Goal: Task Accomplishment & Management: Complete application form

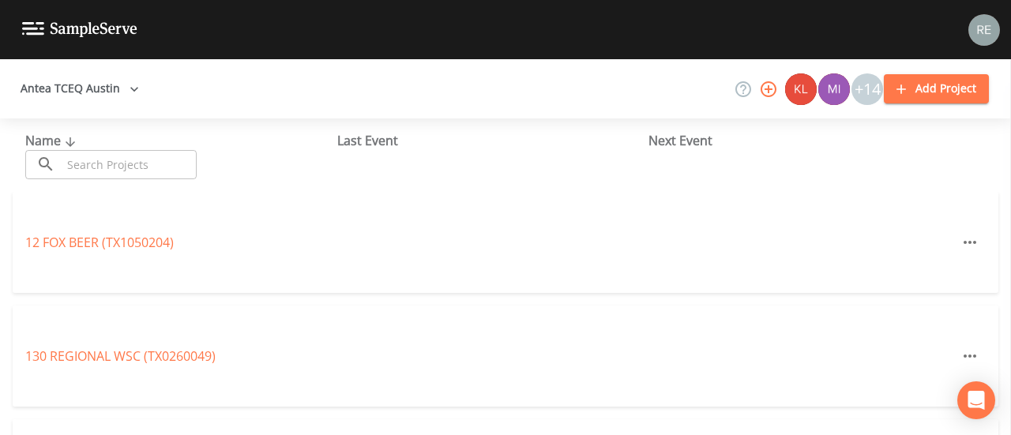
click at [90, 168] on input "text" at bounding box center [129, 164] width 135 height 29
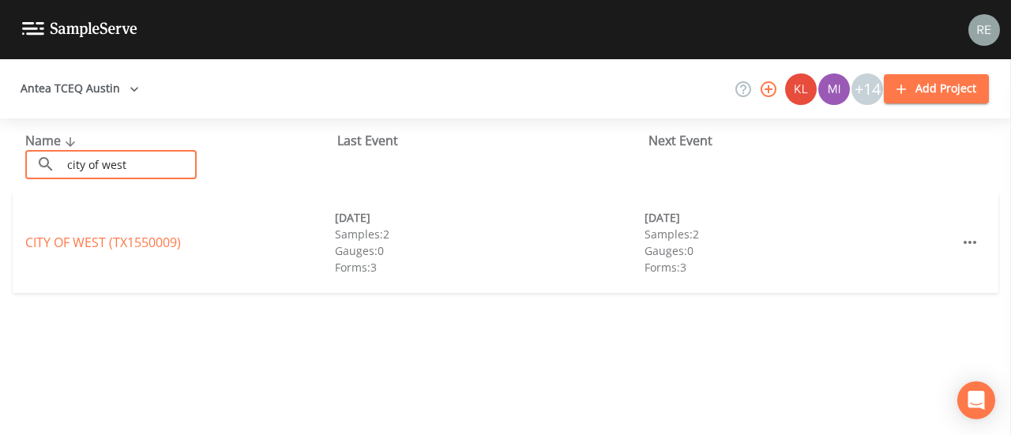
type input "city of west"
click at [126, 239] on link "[GEOGRAPHIC_DATA] (TX1550009)" at bounding box center [103, 242] width 156 height 17
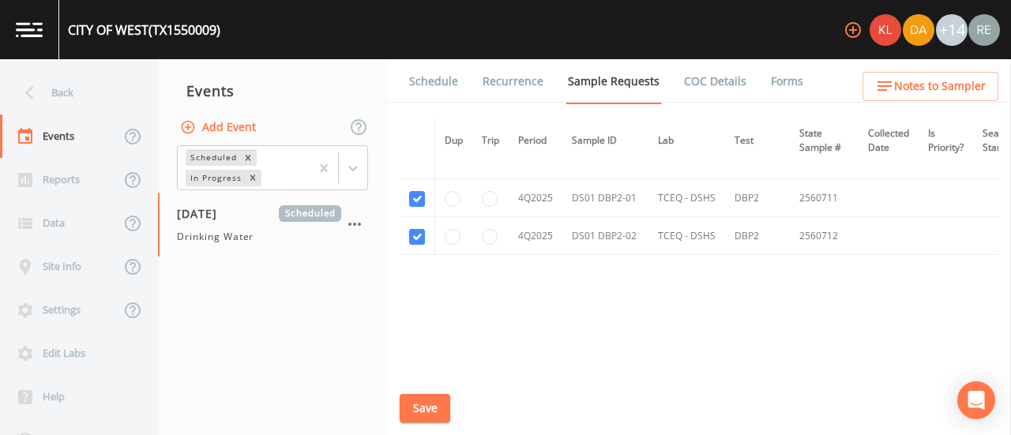
scroll to position [4392, 0]
click at [422, 405] on button "Save" at bounding box center [425, 408] width 51 height 29
click at [427, 79] on link "Schedule" at bounding box center [434, 81] width 54 height 44
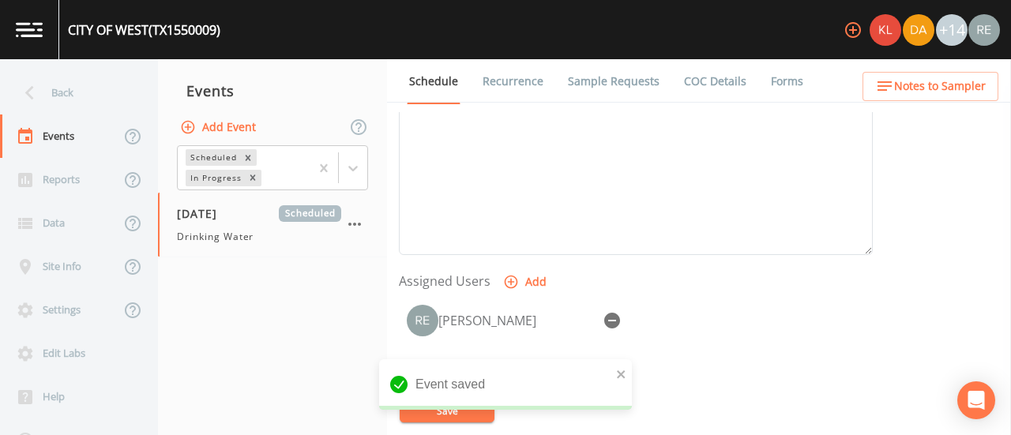
scroll to position [524, 0]
click at [39, 85] on icon at bounding box center [30, 93] width 28 height 28
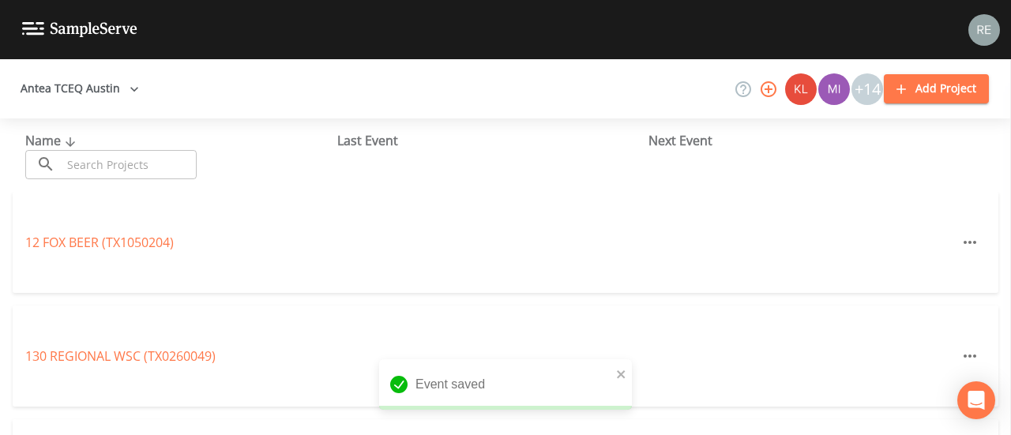
click at [190, 165] on input "text" at bounding box center [129, 164] width 135 height 29
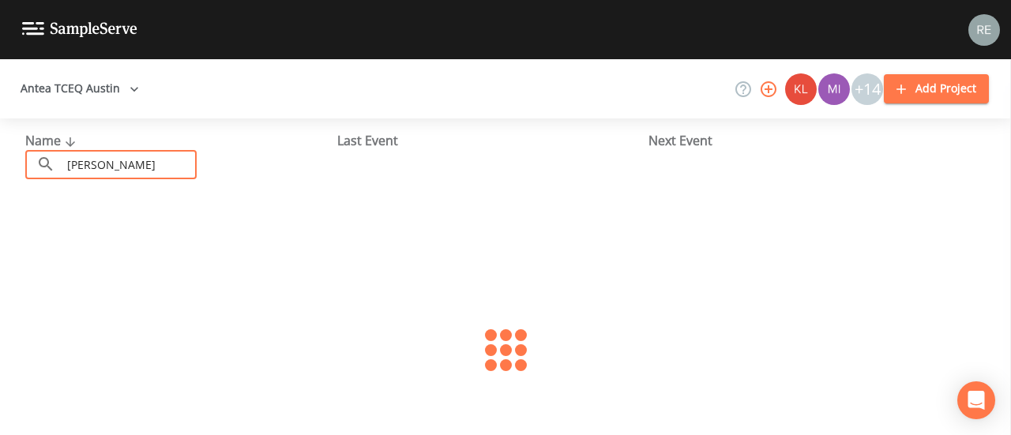
type input "[PERSON_NAME][GEOGRAPHIC_DATA]"
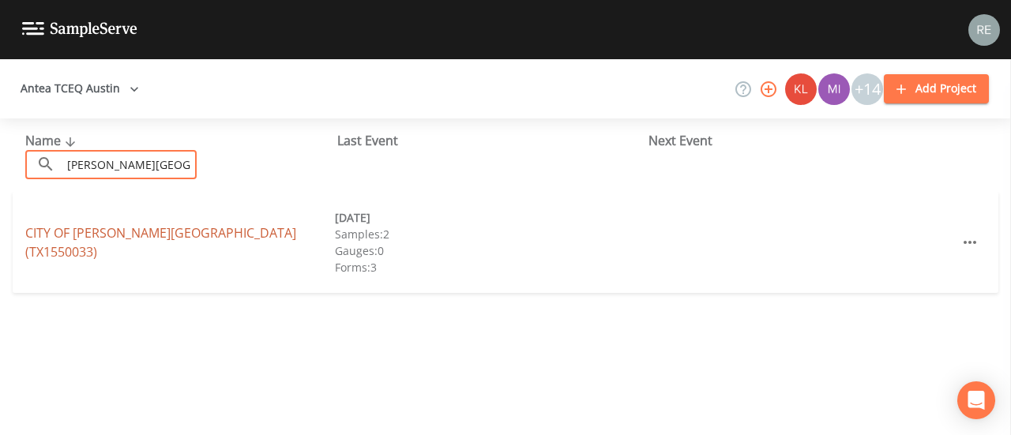
click at [183, 246] on link "CITY OF [PERSON_NAME][GEOGRAPHIC_DATA] (TX1550033)" at bounding box center [160, 242] width 271 height 36
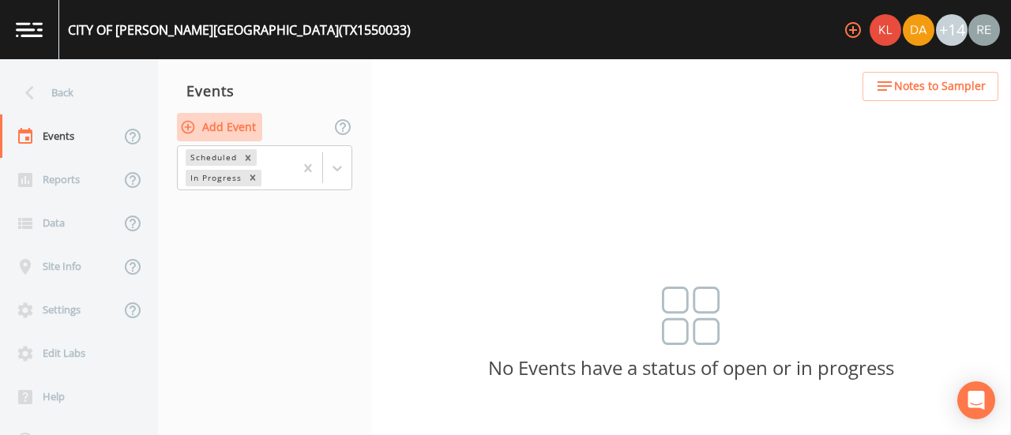
click at [221, 130] on button "Add Event" at bounding box center [219, 127] width 85 height 29
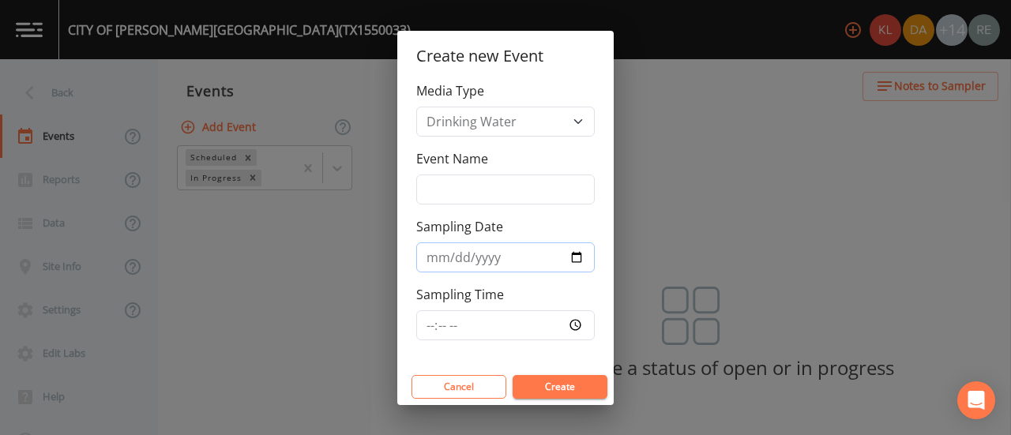
click at [578, 254] on input "Sampling Date" at bounding box center [505, 257] width 179 height 30
type input "[DATE]"
click at [566, 384] on button "Create" at bounding box center [560, 387] width 95 height 24
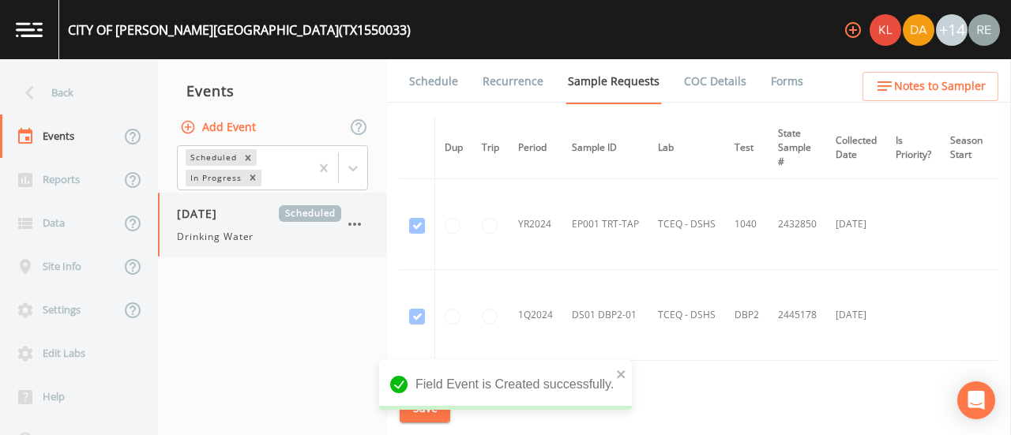
click at [257, 230] on div "Drinking Water" at bounding box center [259, 237] width 164 height 14
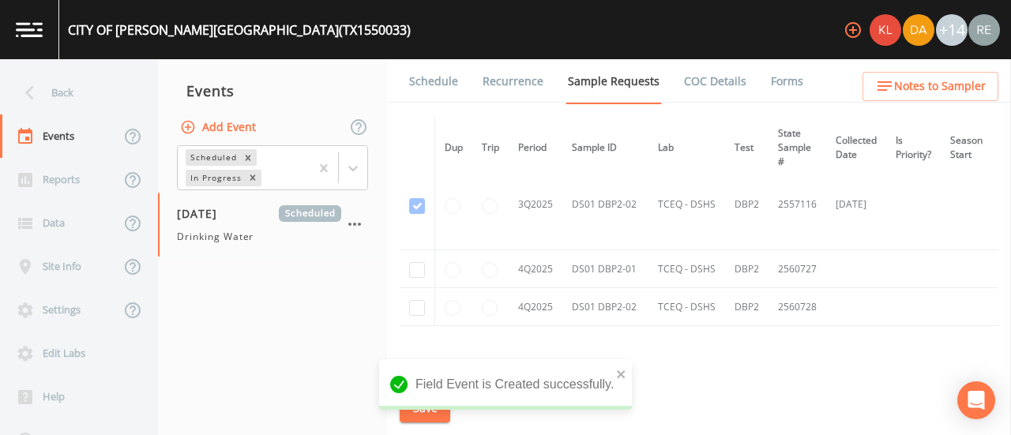
scroll to position [1381, 0]
click at [414, 265] on input "checkbox" at bounding box center [417, 272] width 16 height 16
checkbox input "true"
click at [417, 313] on td at bounding box center [418, 309] width 36 height 38
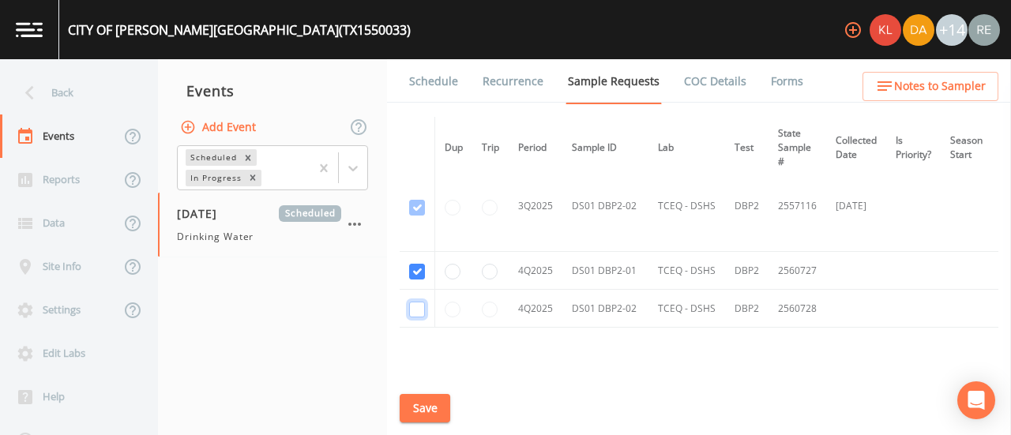
click at [418, 308] on input "checkbox" at bounding box center [417, 310] width 16 height 16
checkbox input "true"
click at [424, 400] on button "Save" at bounding box center [425, 408] width 51 height 29
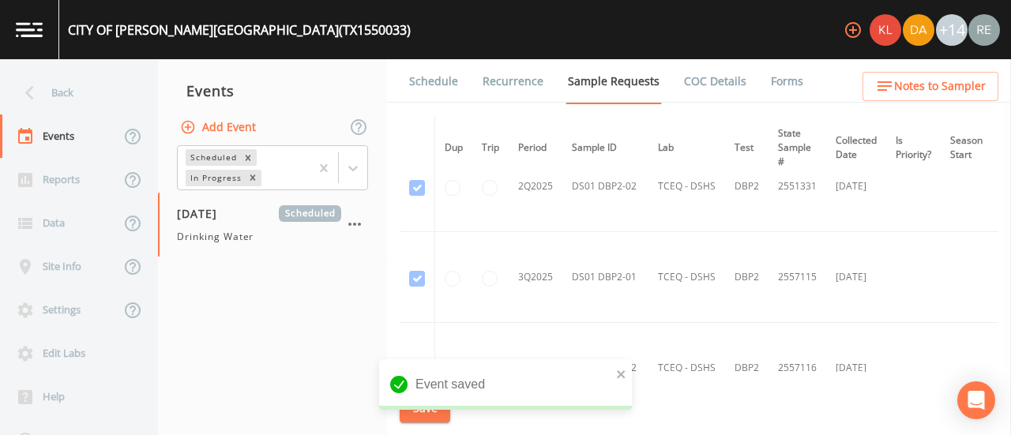
scroll to position [1317, 0]
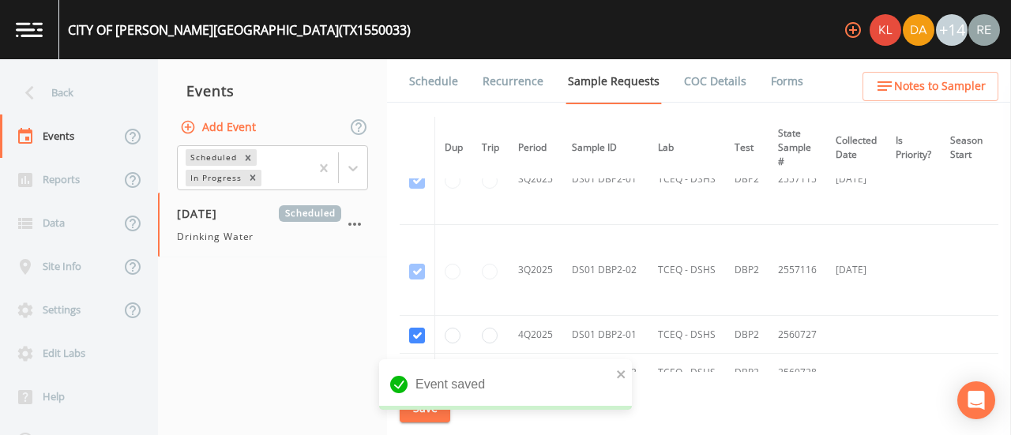
click at [442, 81] on link "Schedule" at bounding box center [434, 81] width 54 height 44
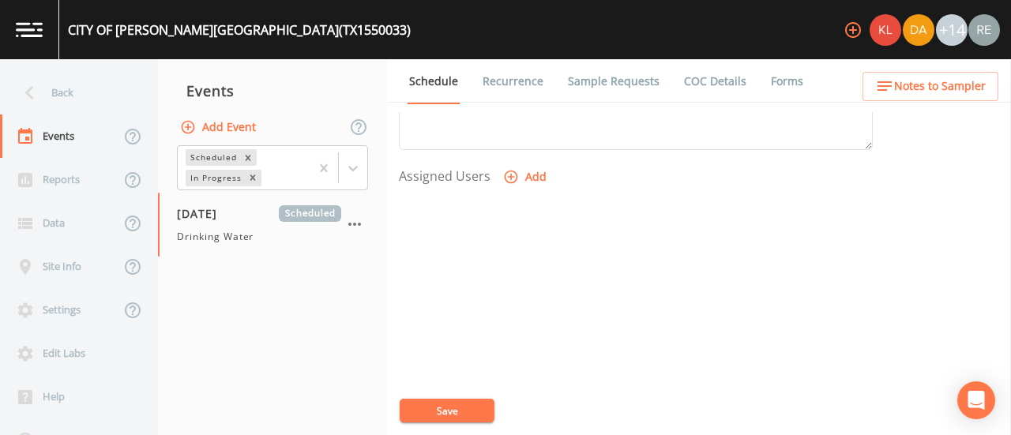
scroll to position [676, 0]
click at [528, 133] on button "Add" at bounding box center [526, 131] width 53 height 29
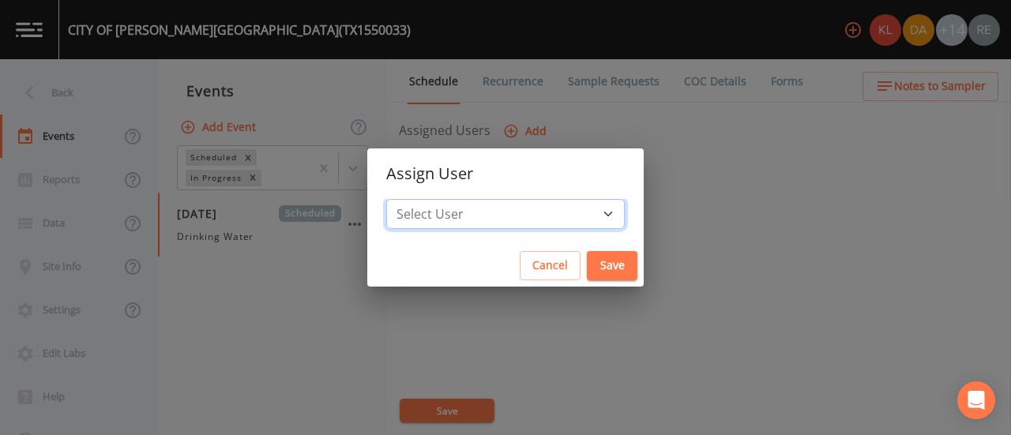
click at [542, 219] on select "Select User [PERSON_NAME] [PERSON_NAME] [PERSON_NAME] [PERSON_NAME] [PERSON_NAM…" at bounding box center [505, 214] width 239 height 30
select select "cda467bf-2385-465e-b0d0-2ef008f7967e"
click at [429, 199] on select "Select User [PERSON_NAME] [PERSON_NAME] [PERSON_NAME] [PERSON_NAME] [PERSON_NAM…" at bounding box center [505, 214] width 239 height 30
click at [587, 268] on button "Save" at bounding box center [612, 265] width 51 height 29
select select
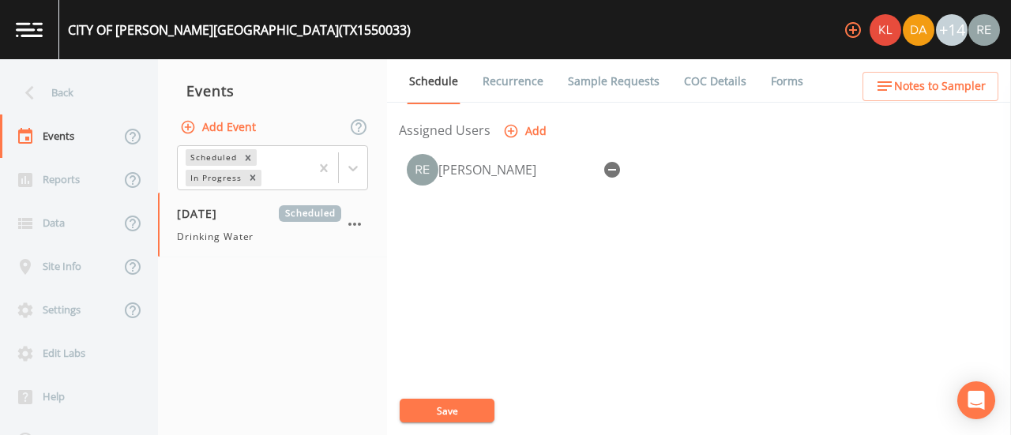
click at [449, 415] on button "Save" at bounding box center [447, 411] width 95 height 24
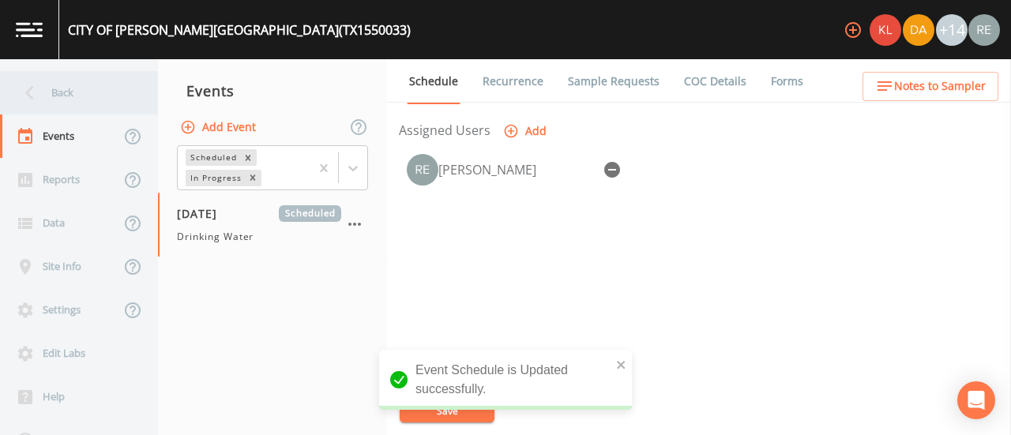
click at [98, 87] on div "Back" at bounding box center [71, 92] width 142 height 43
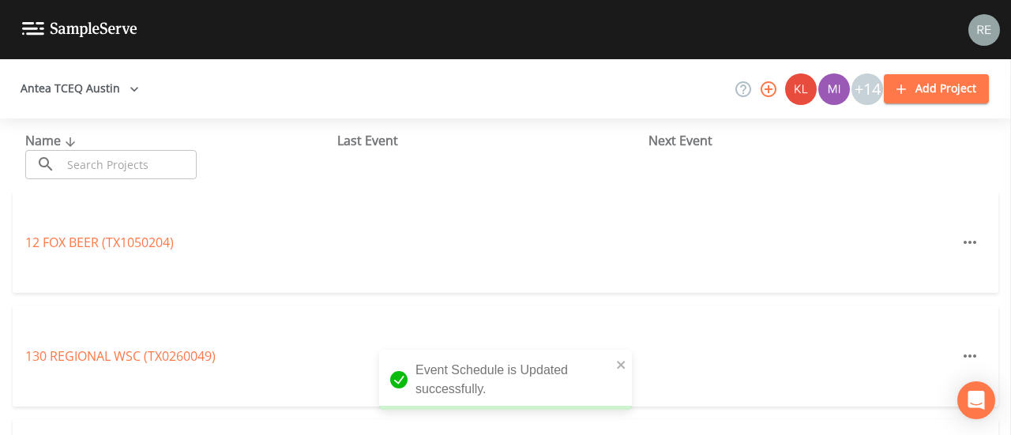
click at [115, 162] on input "text" at bounding box center [129, 164] width 135 height 29
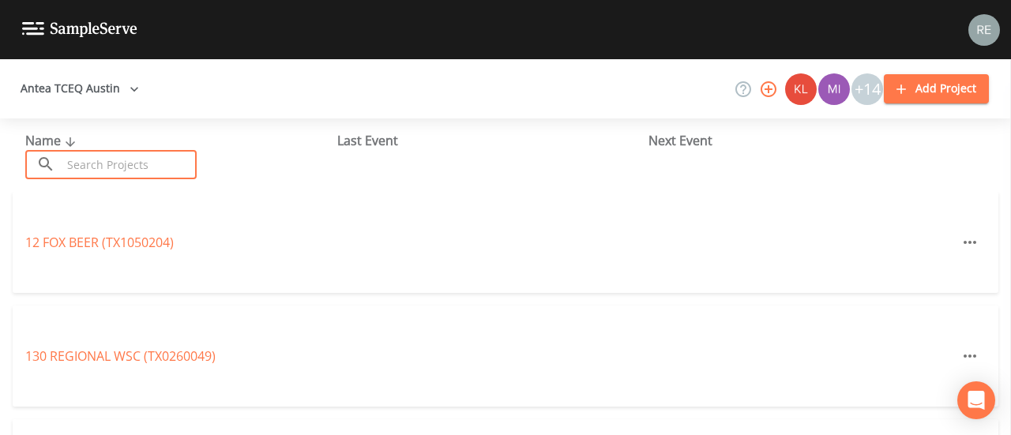
click at [98, 157] on input "text" at bounding box center [129, 164] width 135 height 29
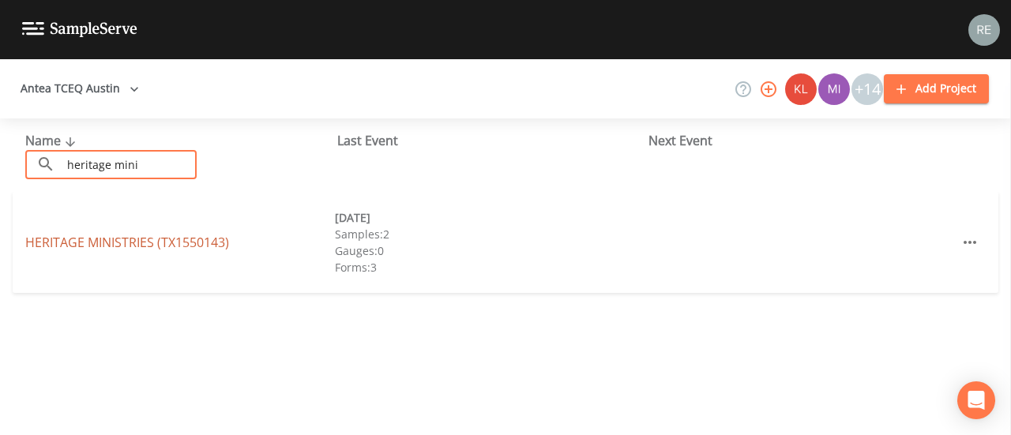
type input "heritage mini"
click at [81, 239] on link "HERITAGE MINISTRIES (TX1550143)" at bounding box center [127, 242] width 204 height 17
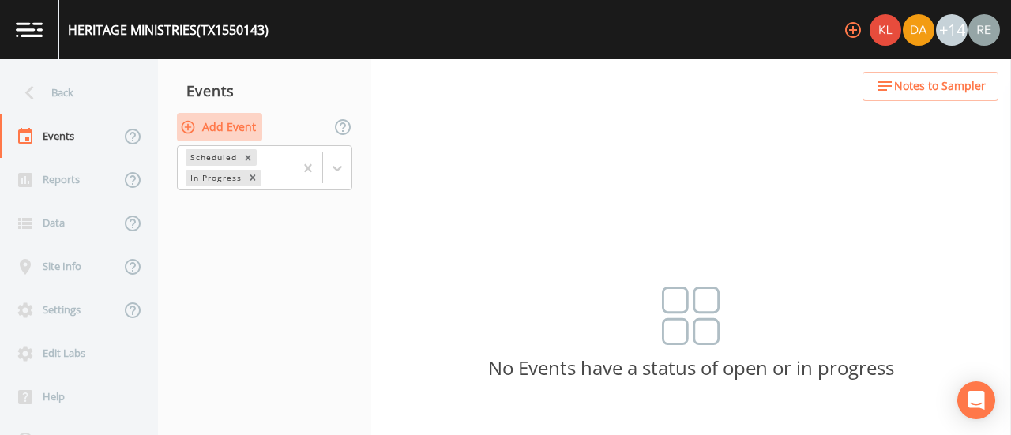
click at [224, 117] on button "Add Event" at bounding box center [219, 127] width 85 height 29
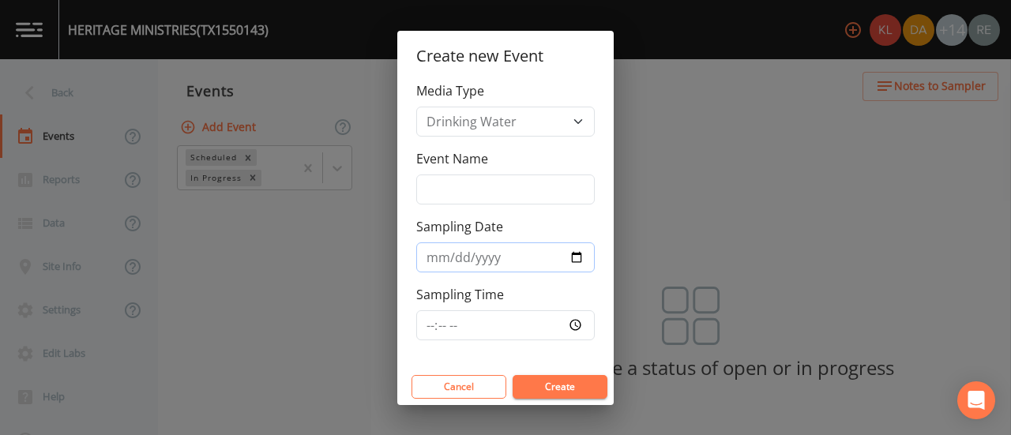
click at [577, 254] on input "Sampling Date" at bounding box center [505, 257] width 179 height 30
type input "[DATE]"
click at [551, 391] on button "Create" at bounding box center [560, 387] width 95 height 24
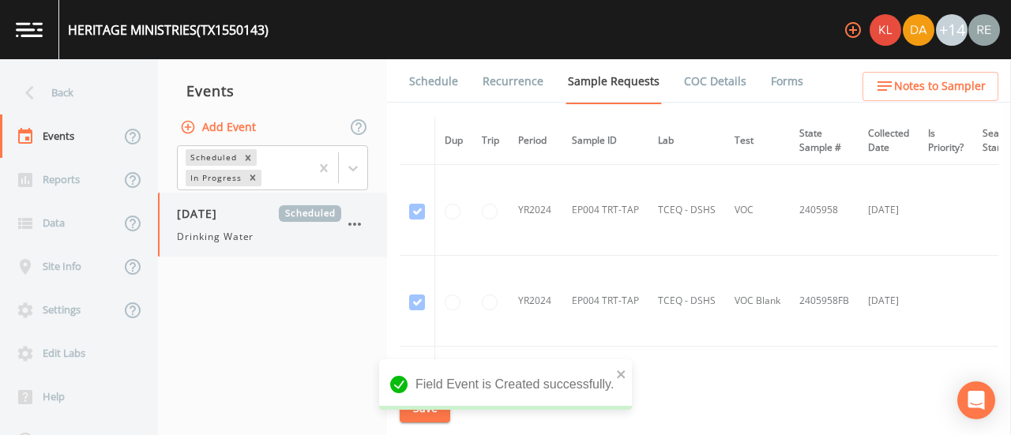
click at [224, 214] on span "[DATE]" at bounding box center [202, 213] width 51 height 17
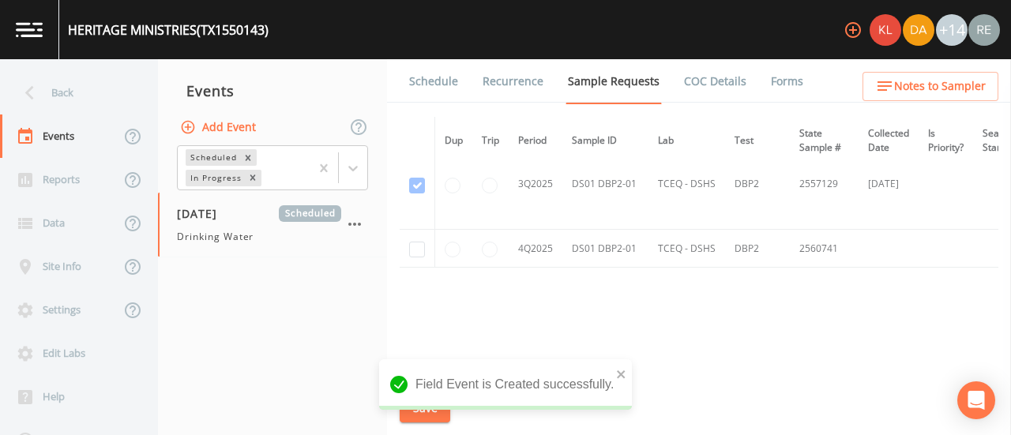
scroll to position [2024, 0]
click at [415, 244] on input "checkbox" at bounding box center [417, 250] width 16 height 16
checkbox input "true"
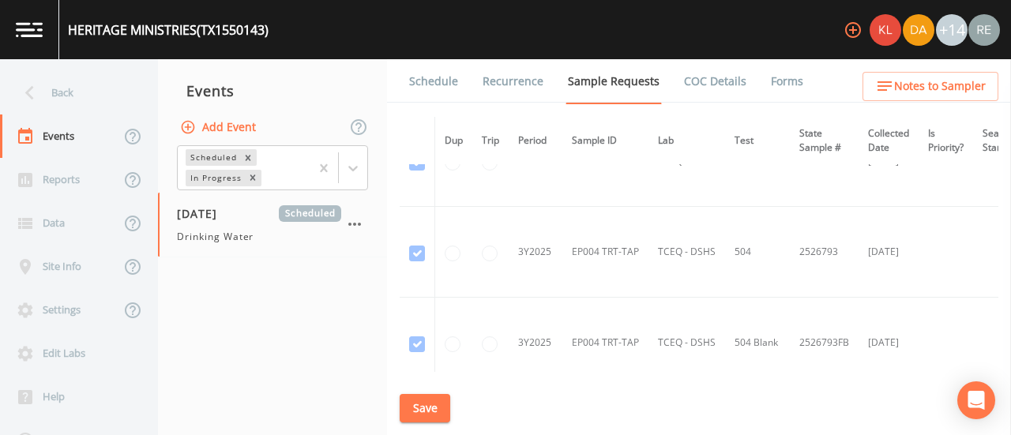
scroll to position [1261, 0]
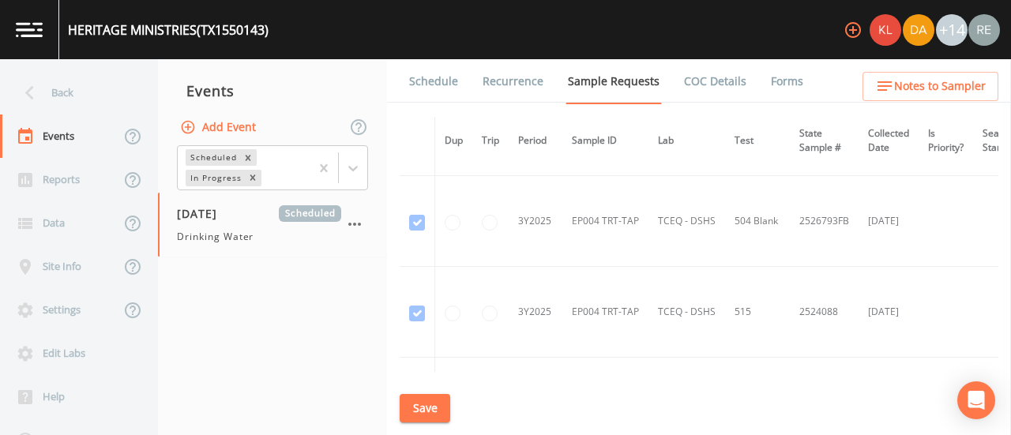
click at [422, 413] on button "Save" at bounding box center [425, 408] width 51 height 29
click at [432, 81] on link "Schedule" at bounding box center [434, 81] width 54 height 44
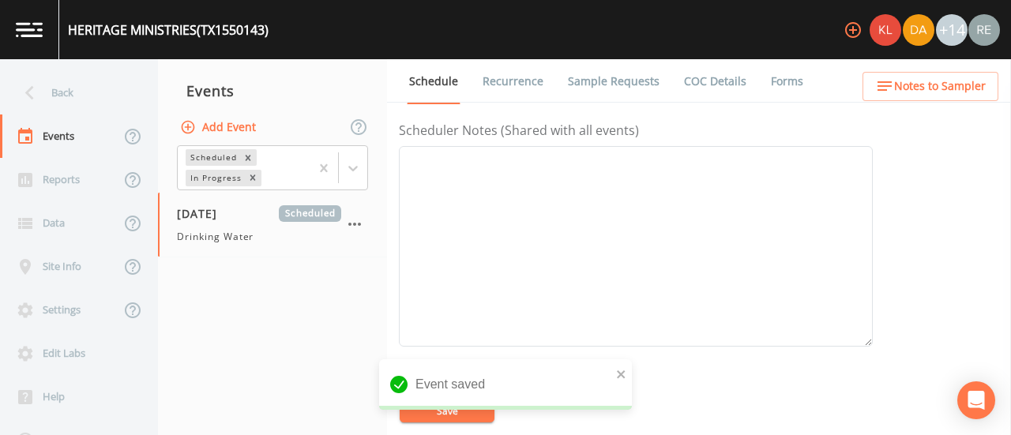
scroll to position [653, 0]
click at [543, 140] on button "Add" at bounding box center [526, 154] width 53 height 29
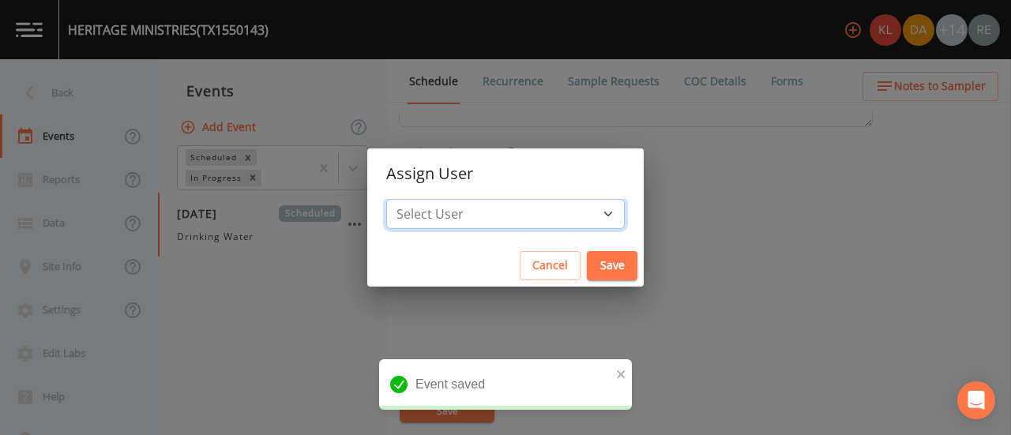
click at [541, 206] on select "Select User [PERSON_NAME] [PERSON_NAME] [PERSON_NAME] [PERSON_NAME] [PERSON_NAM…" at bounding box center [505, 214] width 239 height 30
select select "cda467bf-2385-465e-b0d0-2ef008f7967e"
click at [429, 199] on select "Select User [PERSON_NAME] [PERSON_NAME] [PERSON_NAME] [PERSON_NAME] [PERSON_NAM…" at bounding box center [505, 214] width 239 height 30
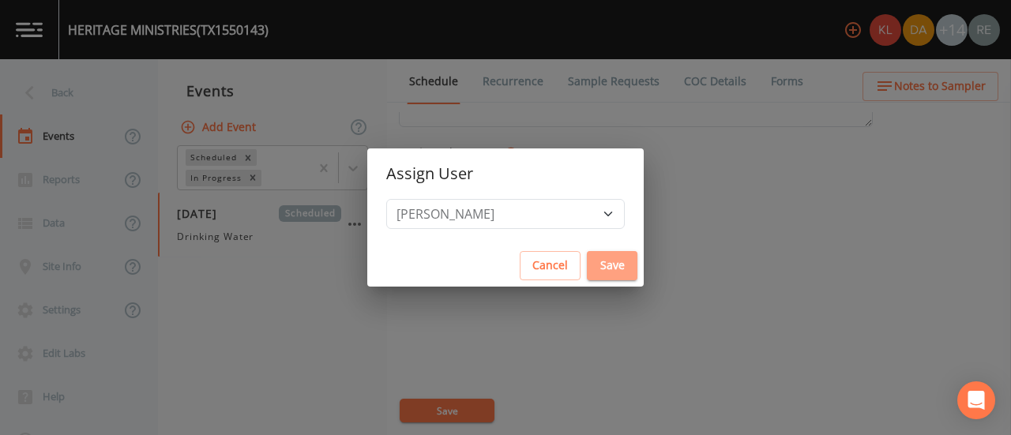
click at [587, 261] on button "Save" at bounding box center [612, 265] width 51 height 29
select select
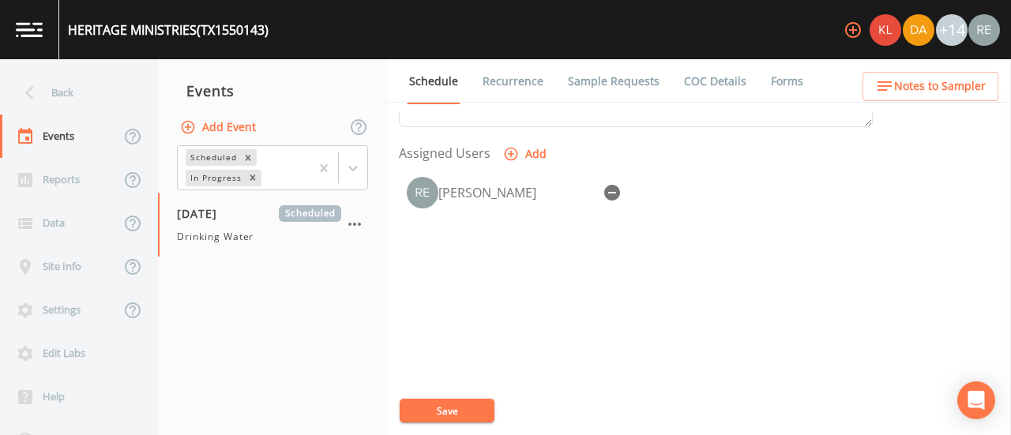
click at [424, 420] on button "Save" at bounding box center [447, 411] width 95 height 24
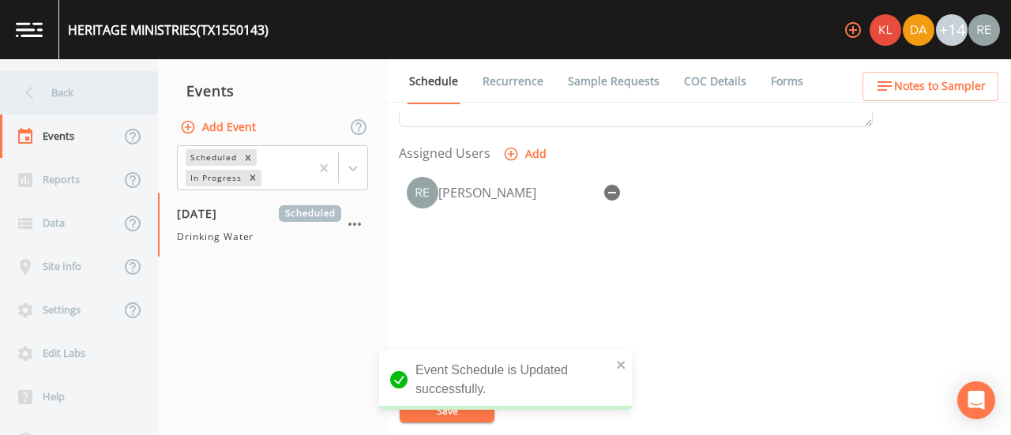
click at [52, 97] on div "Back" at bounding box center [71, 92] width 142 height 43
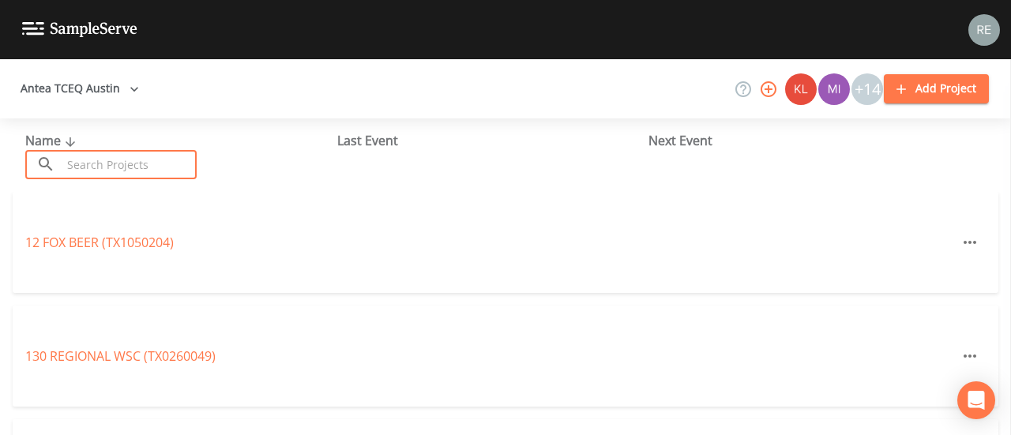
click at [138, 156] on input "text" at bounding box center [129, 164] width 135 height 29
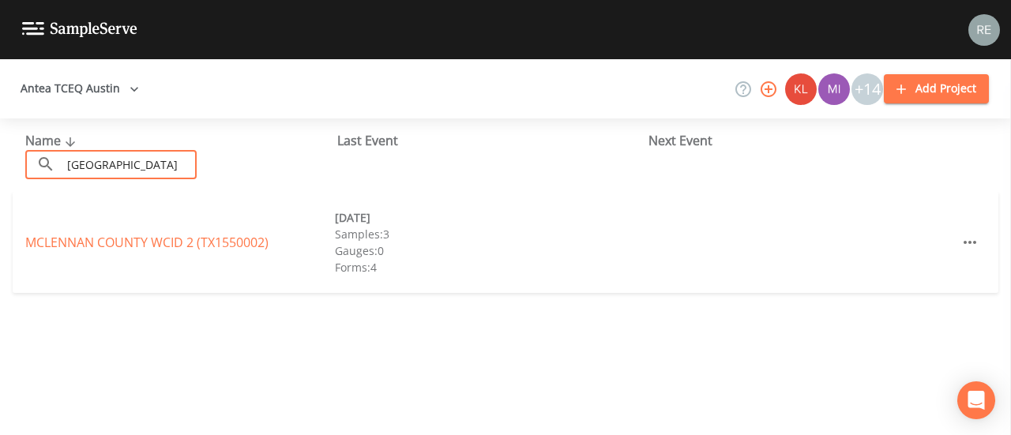
type input "[GEOGRAPHIC_DATA]"
click at [127, 250] on div "[GEOGRAPHIC_DATA] 2 (TX1550002)" at bounding box center [180, 242] width 310 height 19
click at [126, 242] on link "[GEOGRAPHIC_DATA] 2 (TX1550002)" at bounding box center [146, 242] width 243 height 17
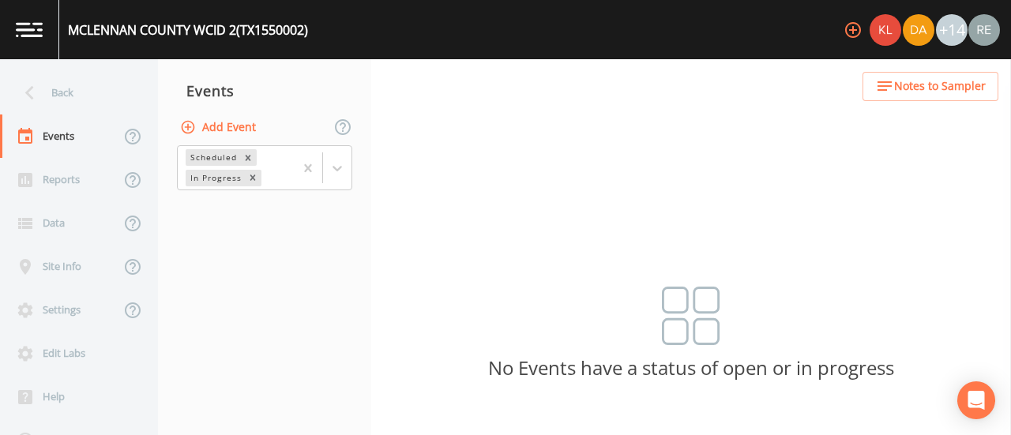
click at [209, 124] on button "Add Event" at bounding box center [219, 127] width 85 height 29
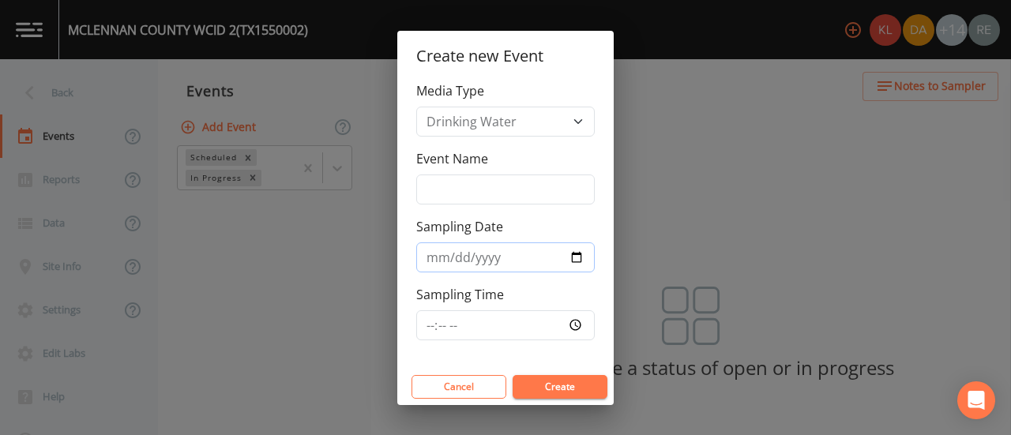
click at [580, 252] on input "Sampling Date" at bounding box center [505, 257] width 179 height 30
type input "[DATE]"
click at [559, 390] on button "Create" at bounding box center [560, 387] width 95 height 24
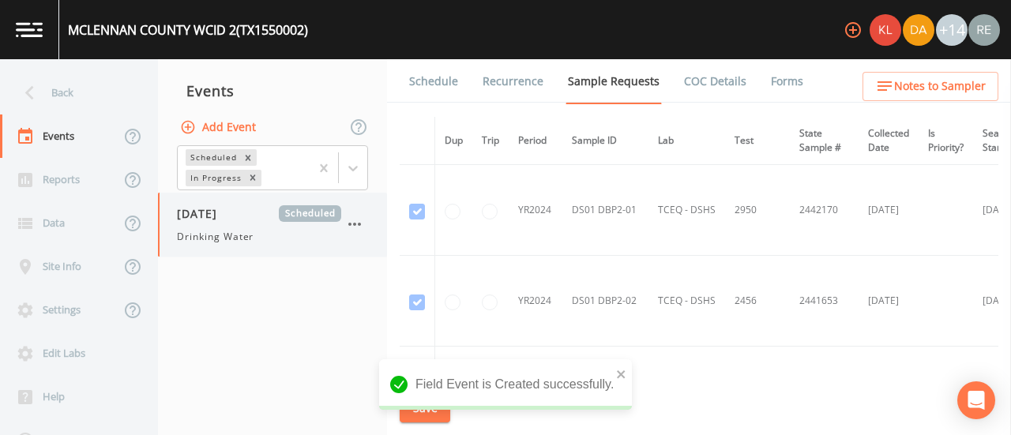
click at [228, 212] on span "[DATE]" at bounding box center [202, 213] width 51 height 17
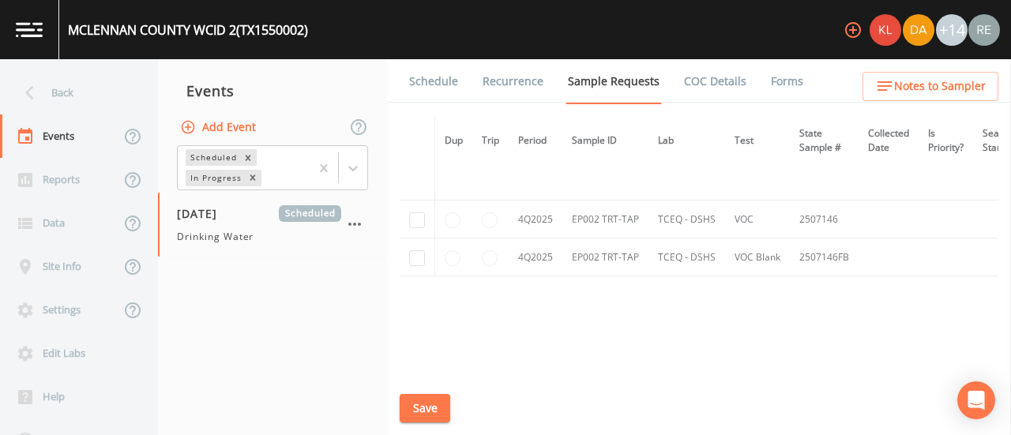
scroll to position [6208, 0]
click at [423, 214] on input "checkbox" at bounding box center [417, 222] width 16 height 16
checkbox input "true"
click at [422, 252] on input "checkbox" at bounding box center [417, 260] width 16 height 16
checkbox input "true"
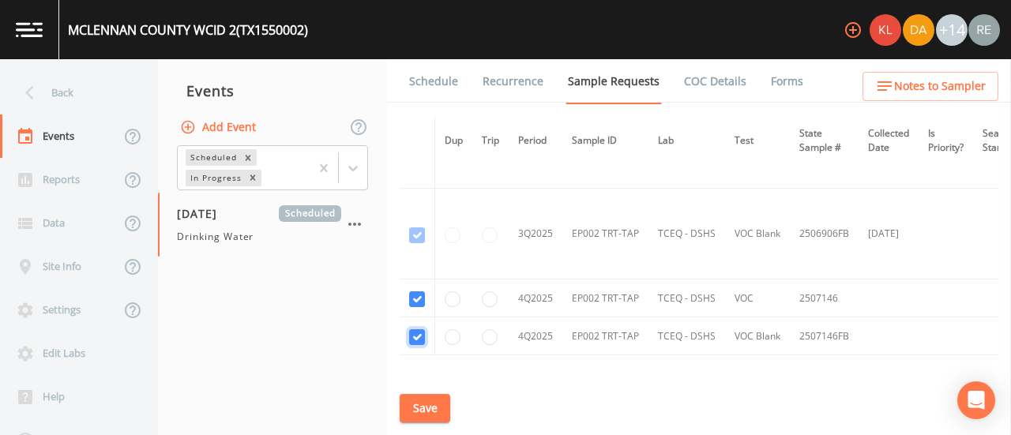
scroll to position [6128, 0]
click at [444, 404] on button "Save" at bounding box center [425, 408] width 51 height 29
